Goal: Transaction & Acquisition: Purchase product/service

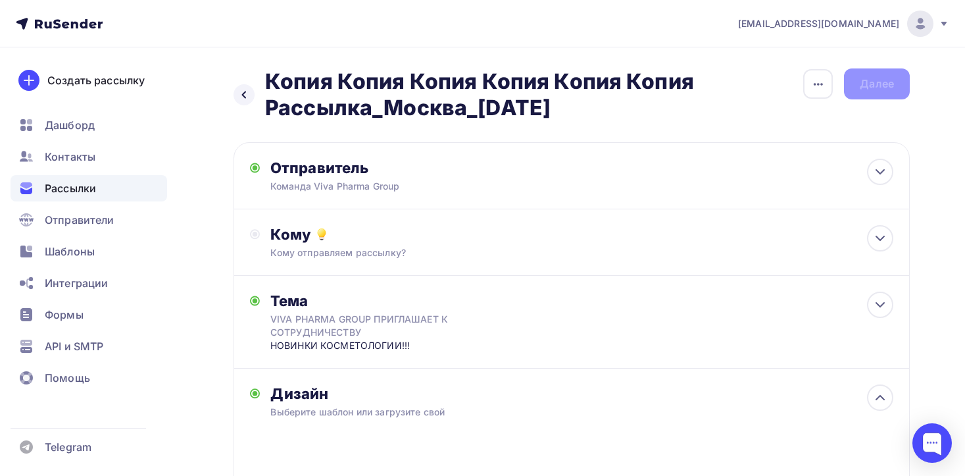
click at [776, 92] on h2 "Копия Копия Копия Копия Копия Копия Рассылка_Москва_[DATE]" at bounding box center [534, 94] width 538 height 53
click at [78, 80] on div "Создать рассылку" at bounding box center [95, 80] width 97 height 16
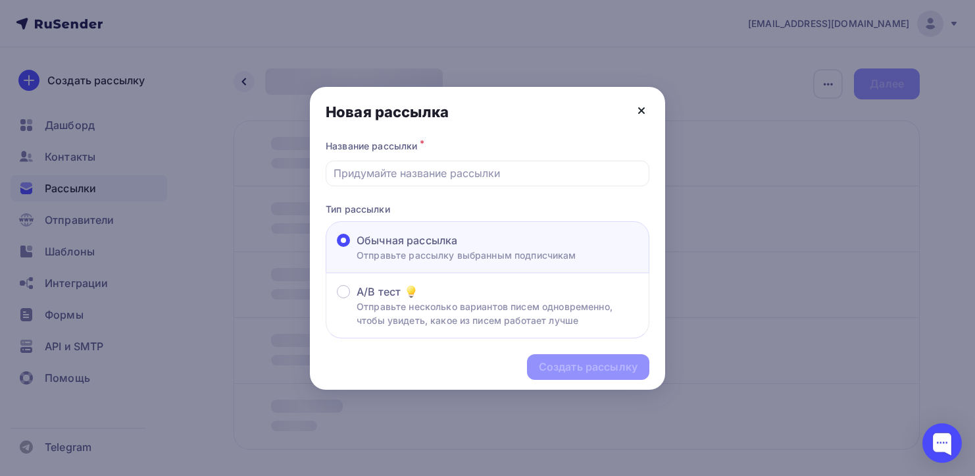
click at [644, 113] on icon at bounding box center [642, 111] width 16 height 16
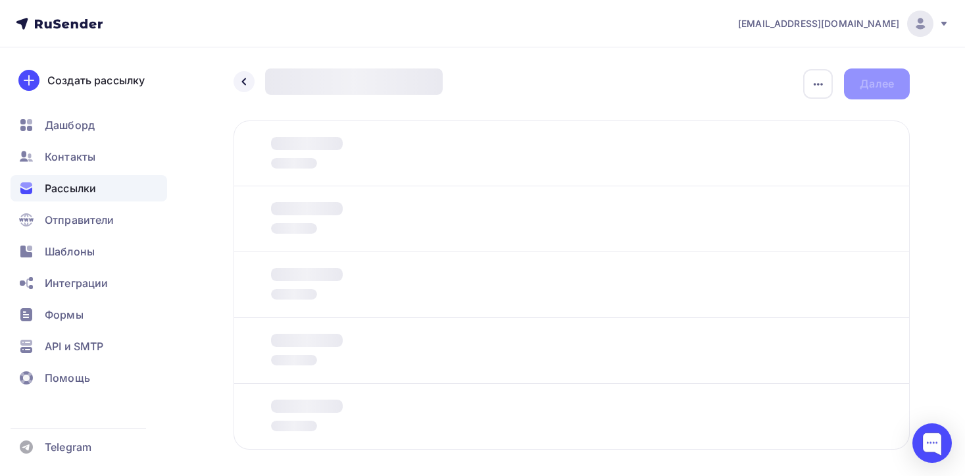
click at [678, 91] on div "Назад Новая рассылка Новая рассылка Закончить позже Переименовать рассылку Удал…" at bounding box center [572, 83] width 676 height 31
click at [241, 78] on icon at bounding box center [244, 81] width 11 height 11
click at [946, 24] on icon at bounding box center [944, 23] width 11 height 11
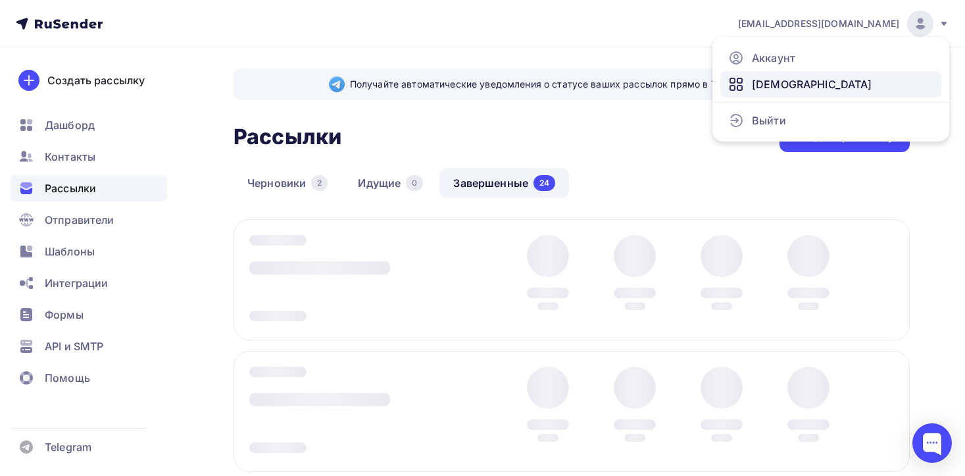
scroll to position [223, 0]
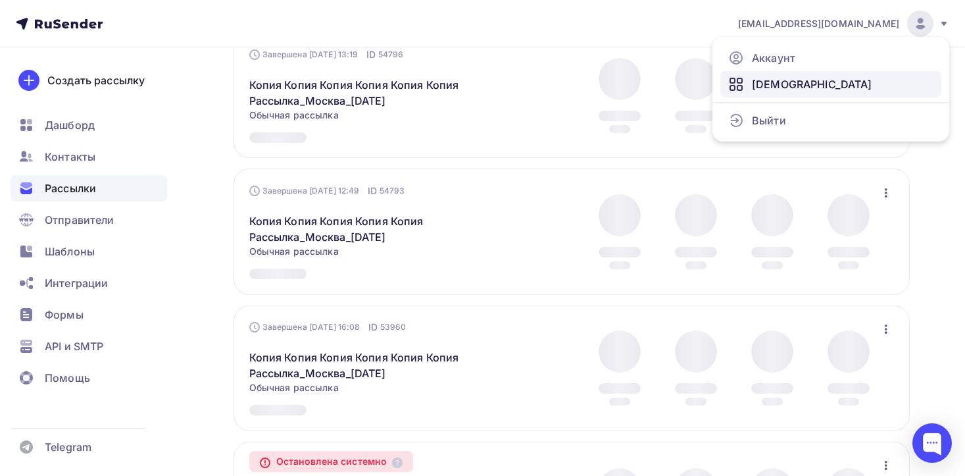
click at [762, 79] on span "[DEMOGRAPHIC_DATA]" at bounding box center [812, 84] width 120 height 16
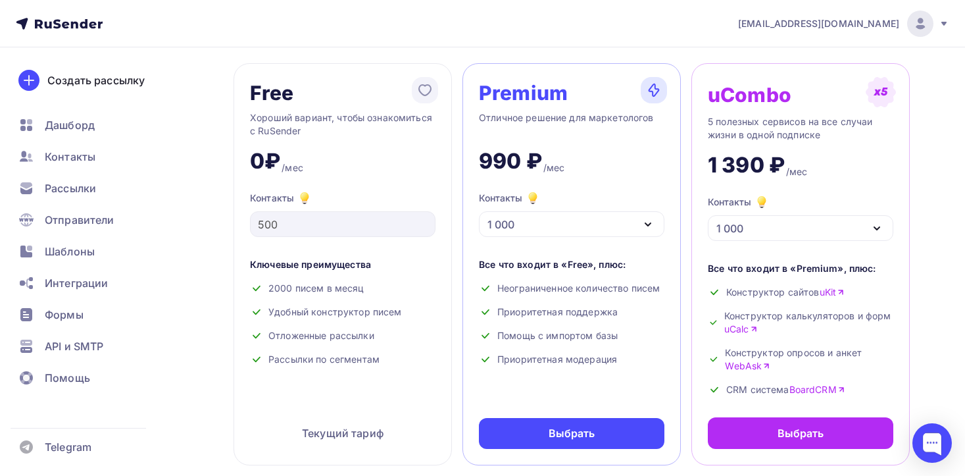
scroll to position [66, 0]
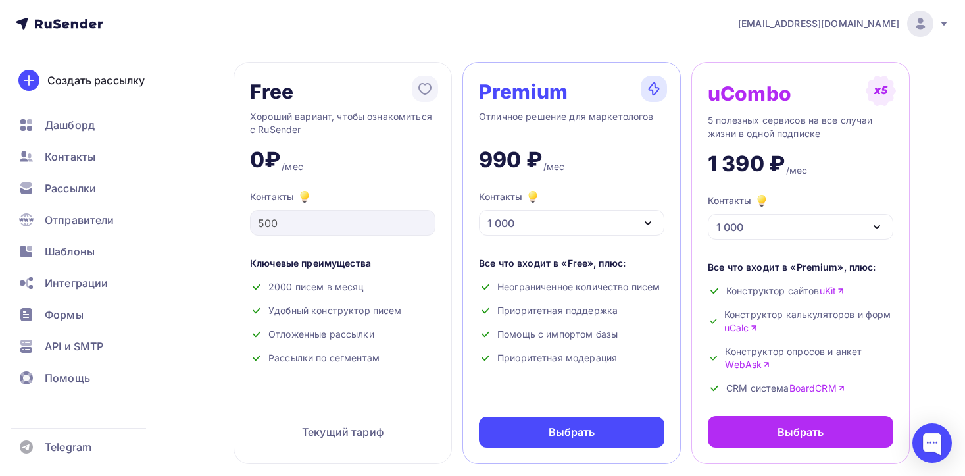
click at [628, 216] on div "1 000" at bounding box center [572, 223] width 186 height 26
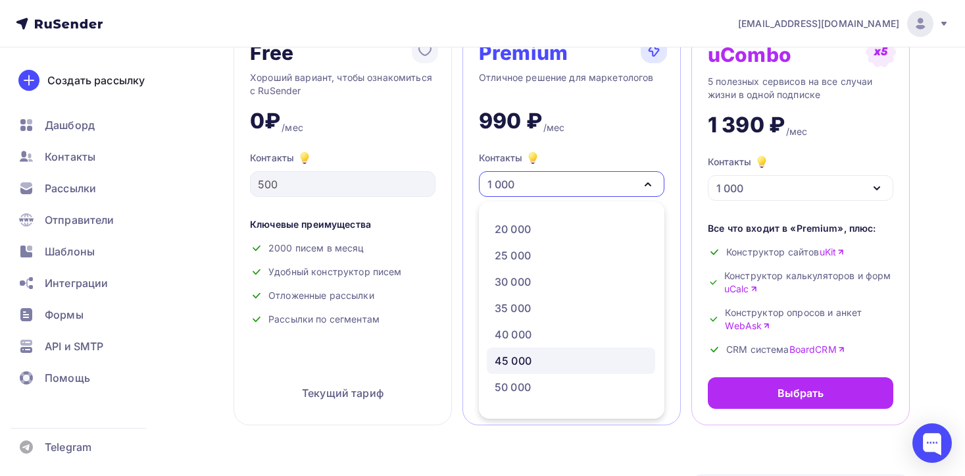
scroll to position [234, 0]
click at [525, 332] on div "40 000" at bounding box center [513, 333] width 37 height 16
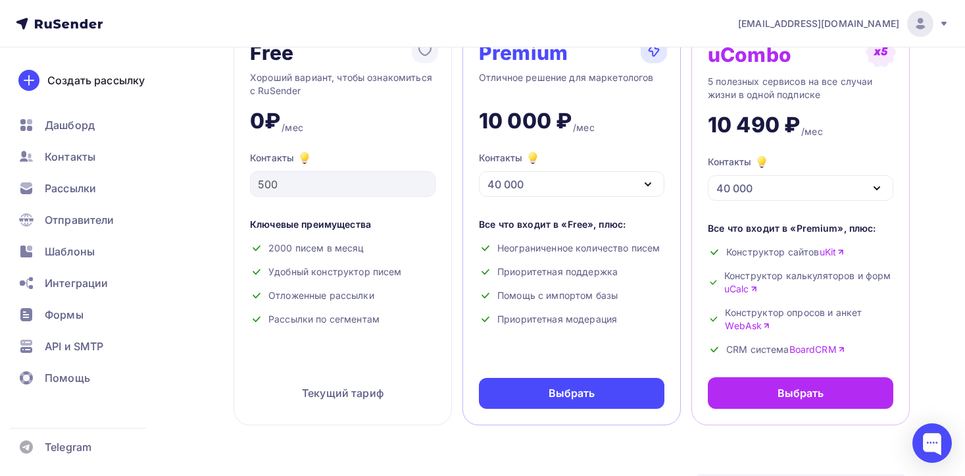
click at [636, 182] on div "40 000" at bounding box center [572, 184] width 186 height 26
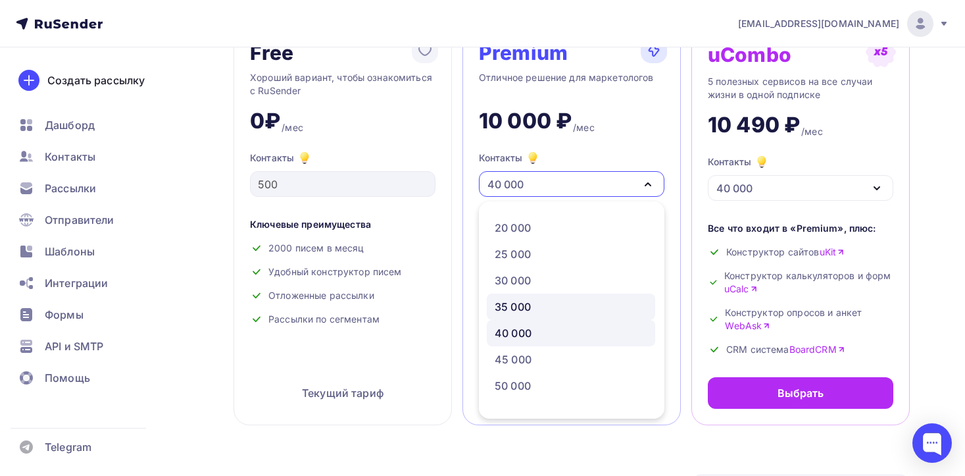
click at [565, 310] on div "35 000" at bounding box center [571, 307] width 153 height 16
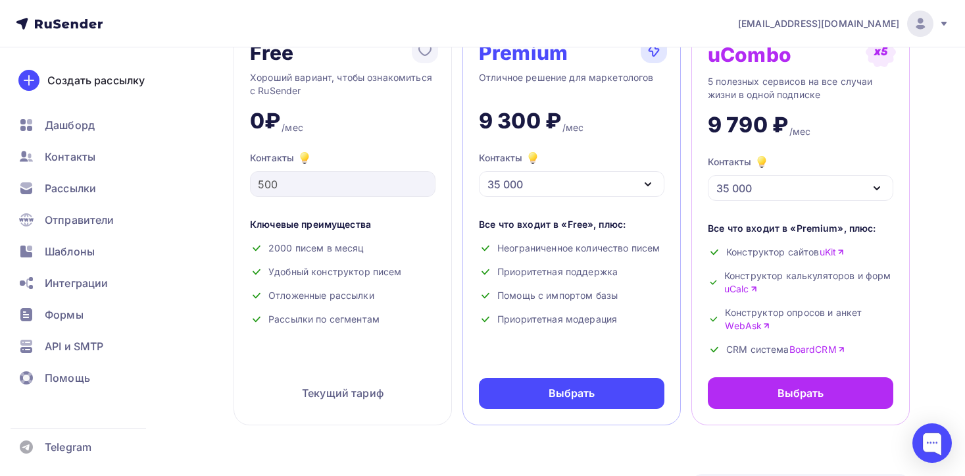
click at [638, 182] on div "35 000" at bounding box center [572, 184] width 186 height 26
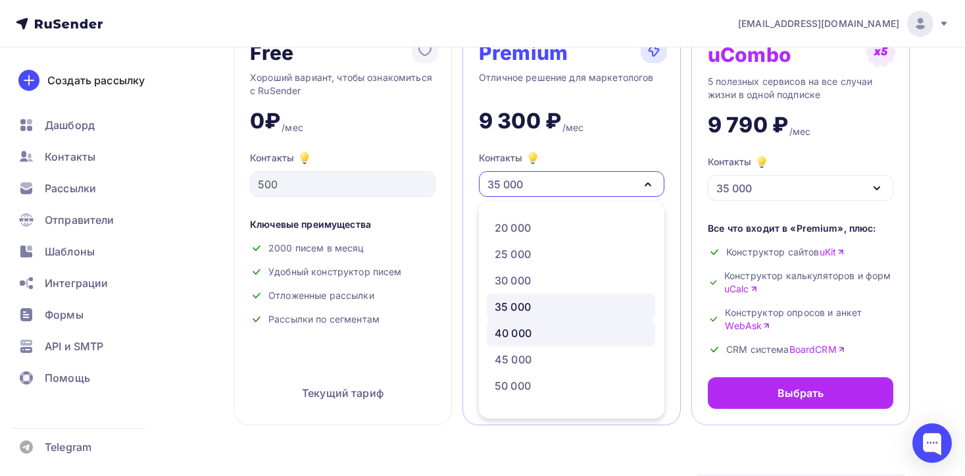
click at [553, 336] on div "40 000" at bounding box center [571, 333] width 153 height 16
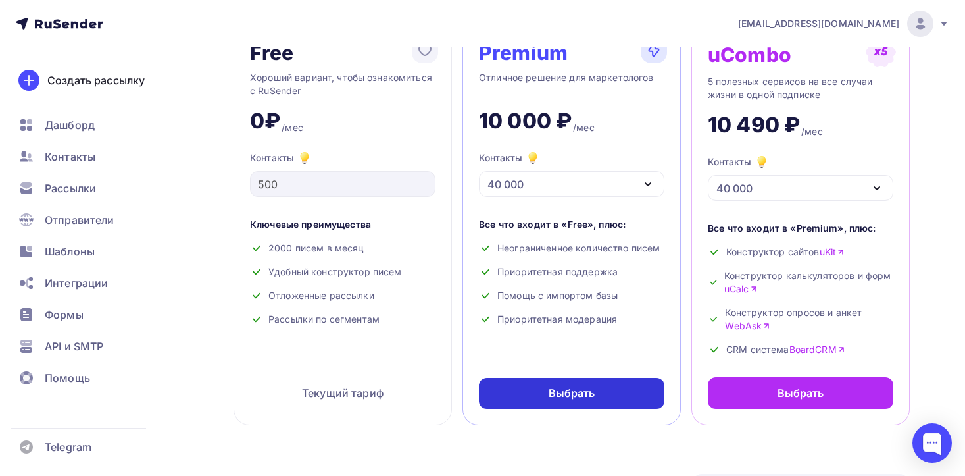
click at [595, 397] on div "Выбрать" at bounding box center [572, 393] width 186 height 31
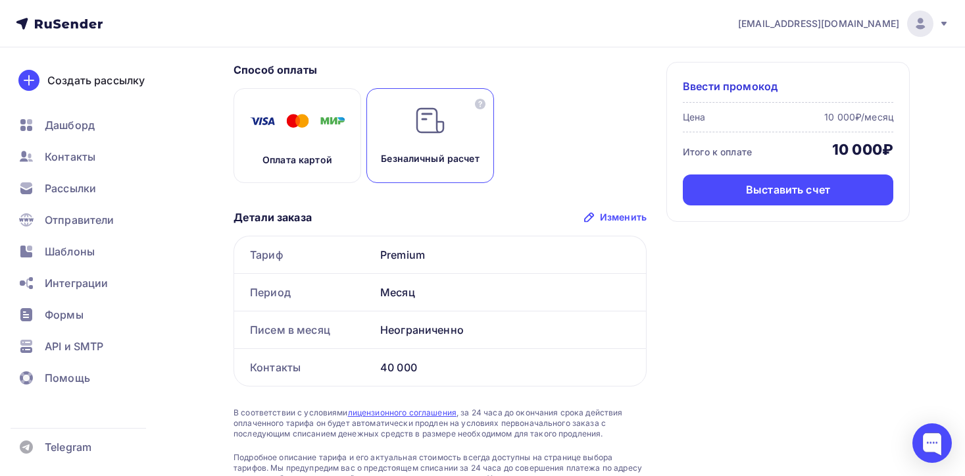
scroll to position [59, 0]
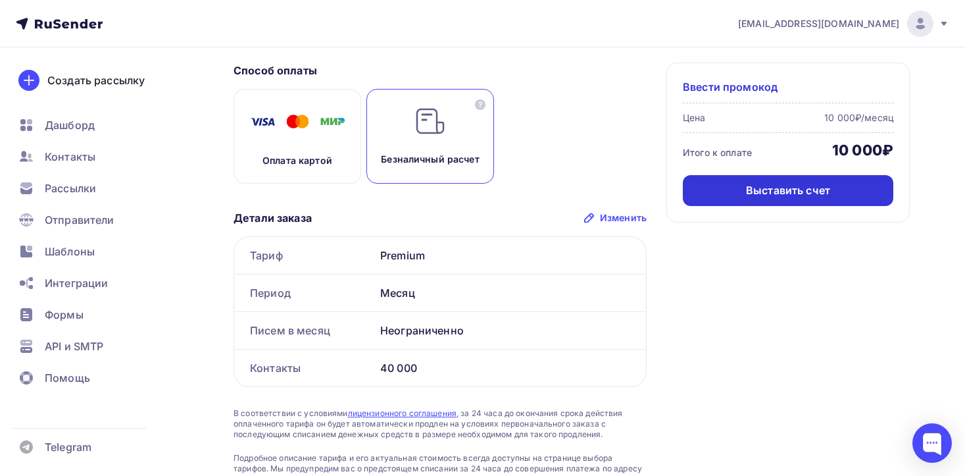
click at [781, 193] on div "Выставить счет" at bounding box center [788, 190] width 84 height 15
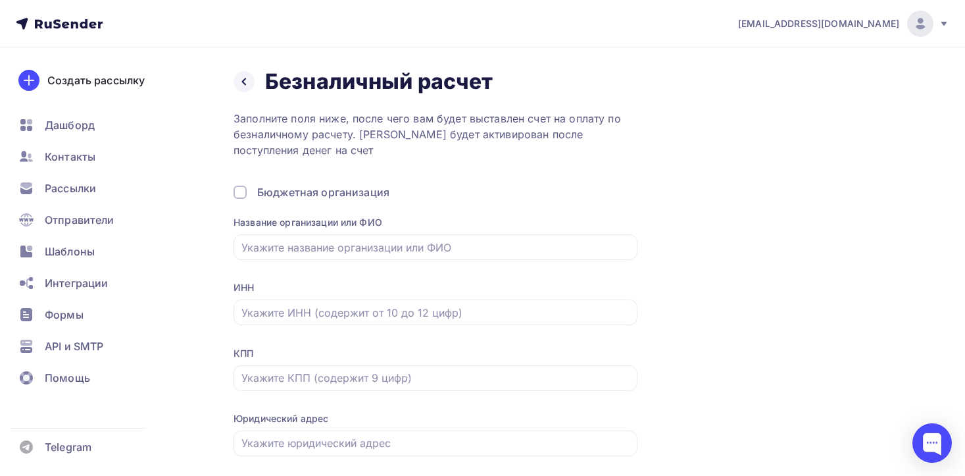
click at [757, 211] on div "Назад Безналичный расчет Безналичный расчет Заполните поля ниже, после чего вам…" at bounding box center [572, 288] width 676 height 440
click at [527, 256] on div at bounding box center [436, 247] width 404 height 26
click at [438, 250] on input "text" at bounding box center [435, 247] width 389 height 16
type input "D"
type input "Вива Фарма Групп"
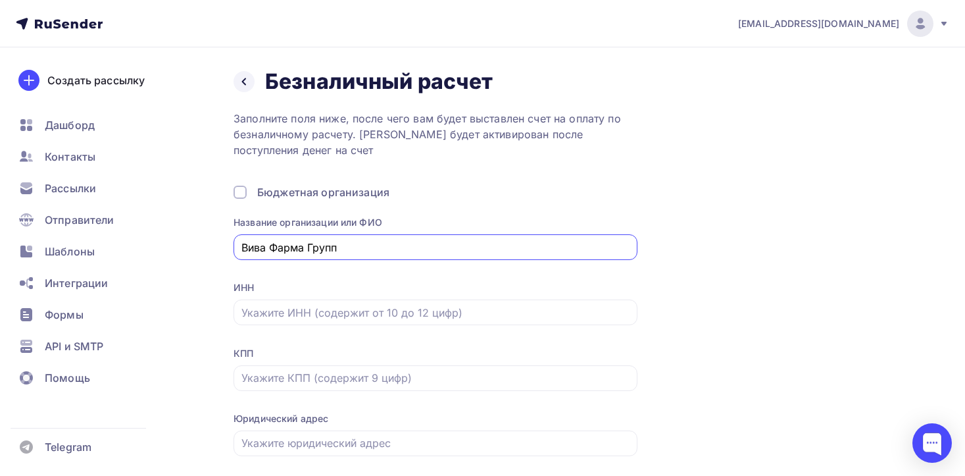
type input "Вива Фарма Групп"
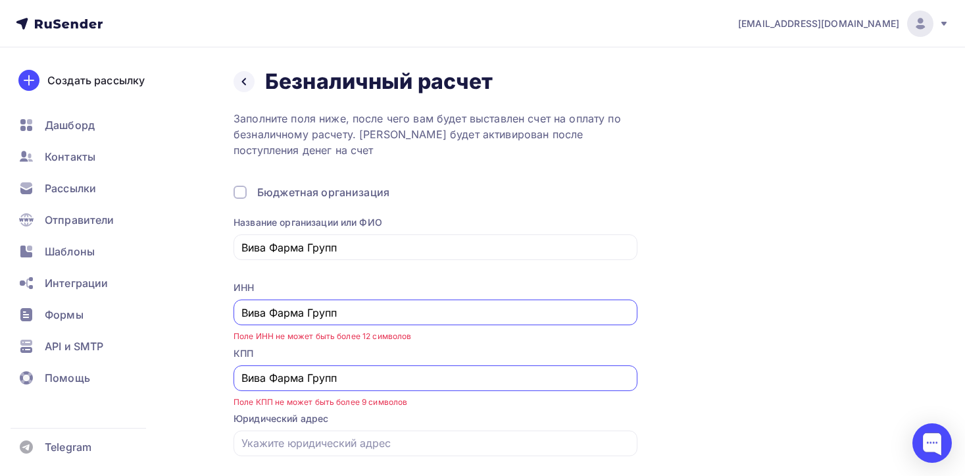
drag, startPoint x: 371, startPoint y: 311, endPoint x: 212, endPoint y: 311, distance: 159.2
click at [212, 311] on div "Назад Безналичный расчет Безналичный расчет Заполните поля ниже, после чего вам…" at bounding box center [482, 303] width 965 height 513
type input "7751234830"
click at [751, 325] on div "Назад Безналичный расчет Безналичный расчет Заполните поля ниже, после чего вам…" at bounding box center [572, 288] width 676 height 440
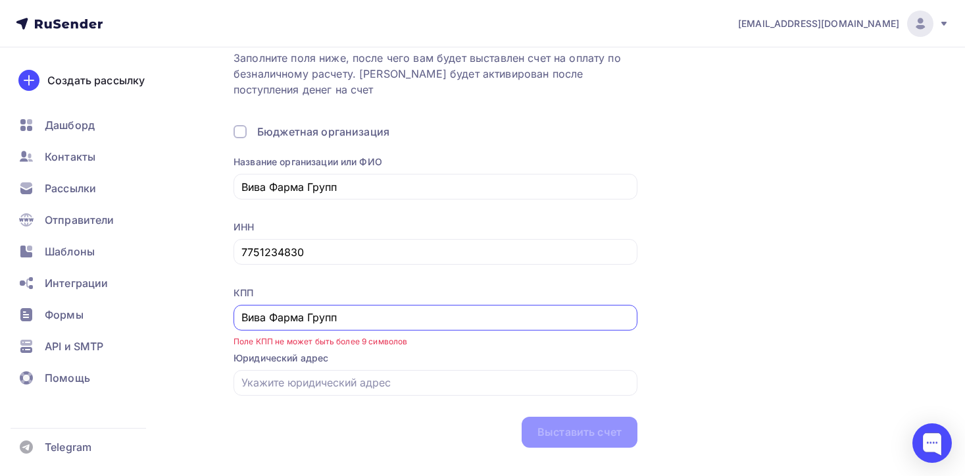
scroll to position [62, 0]
drag, startPoint x: 363, startPoint y: 320, endPoint x: 213, endPoint y: 309, distance: 151.1
click at [214, 311] on div "Назад Безналичный расчет Безналичный расчет Заполните поля ниже, после чего вам…" at bounding box center [482, 242] width 965 height 513
paste input "775101001"
type input "775101001"
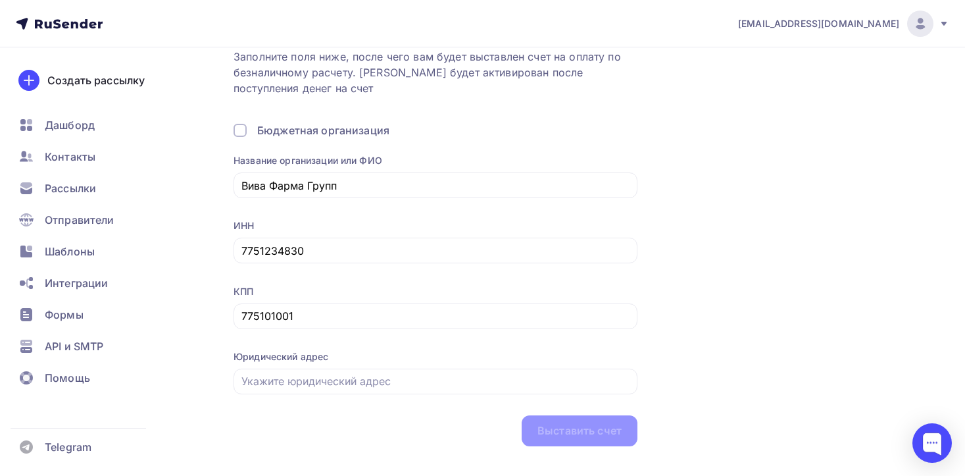
click at [754, 296] on div "Назад Безналичный расчет Безналичный расчет Заполните поля ниже, после чего вам…" at bounding box center [572, 227] width 676 height 440
click at [415, 383] on input "text" at bounding box center [435, 381] width 389 height 16
type input "[STREET_ADDRESS]"
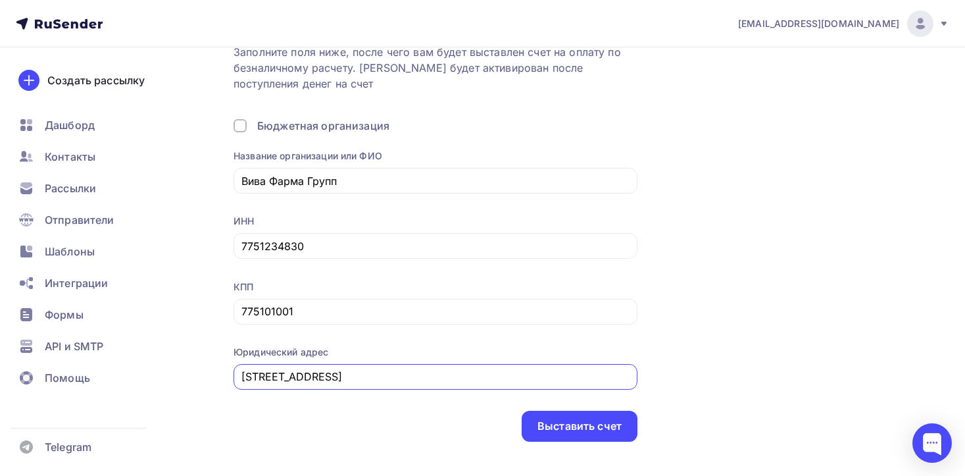
scroll to position [85, 0]
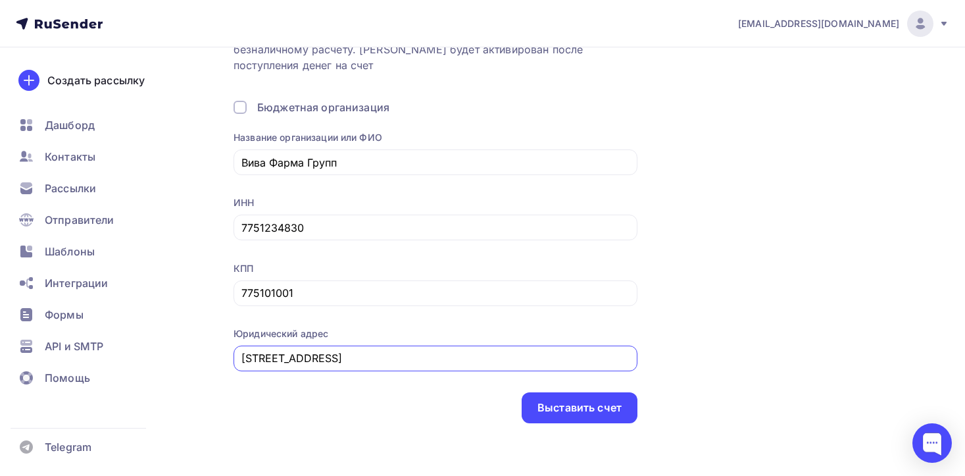
click at [610, 405] on div "Выставить счет" at bounding box center [580, 407] width 84 height 15
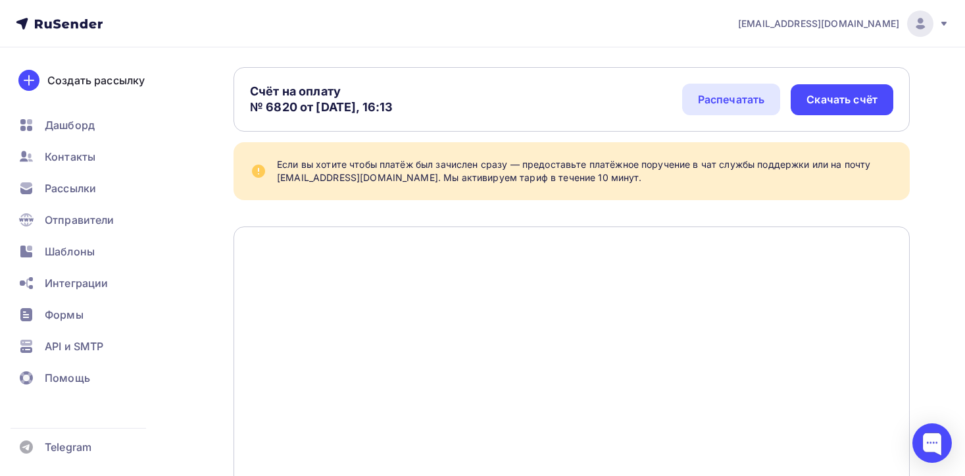
scroll to position [66, 0]
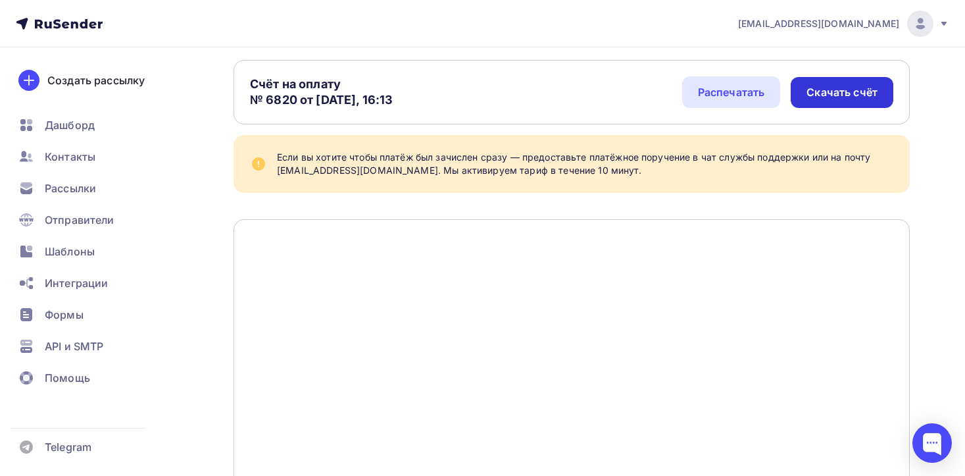
click at [849, 89] on div "Скачать счёт" at bounding box center [842, 92] width 71 height 15
